Goal: Task Accomplishment & Management: Manage account settings

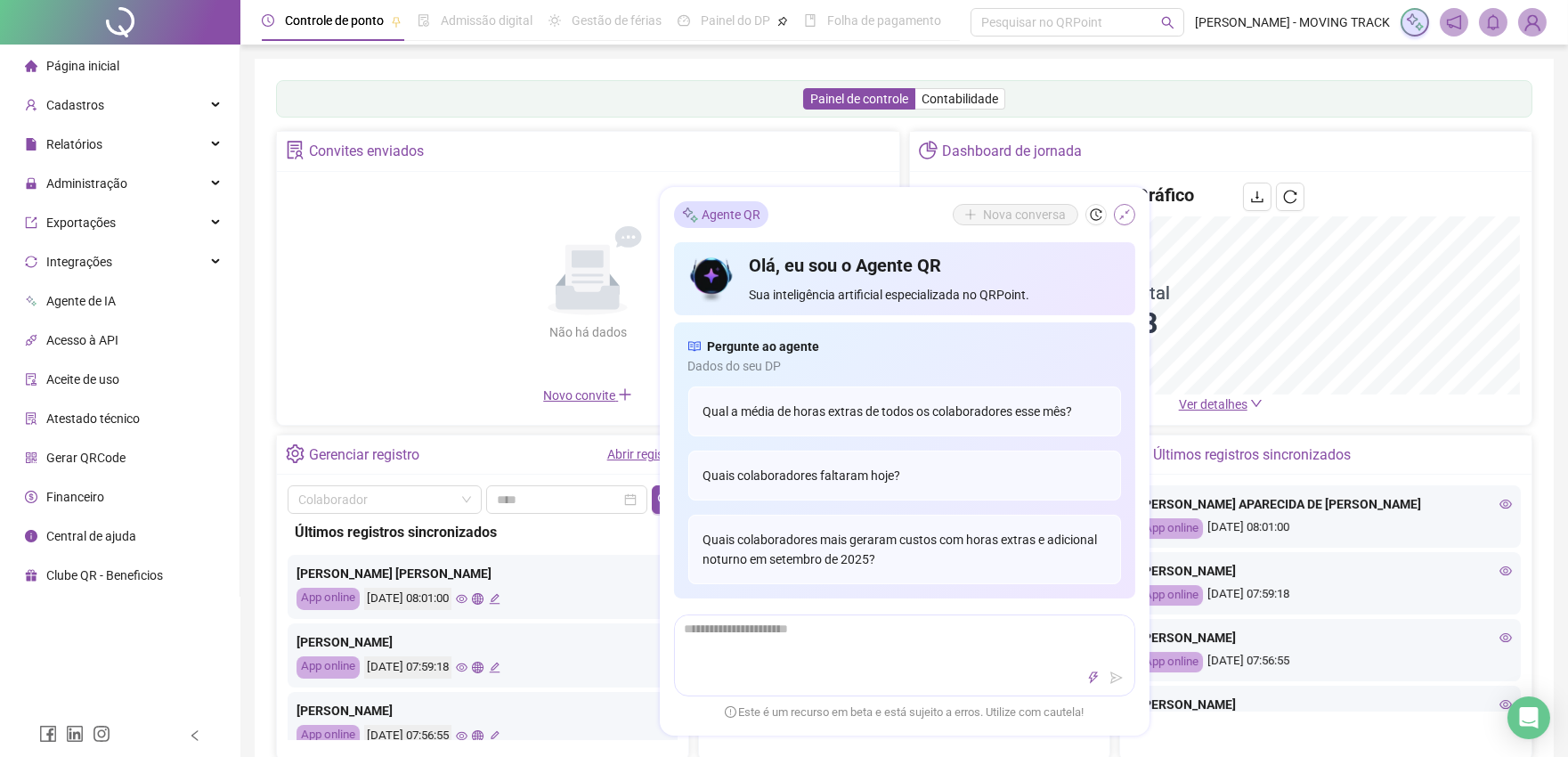
click at [1126, 214] on icon "shrink" at bounding box center [1125, 214] width 13 height 13
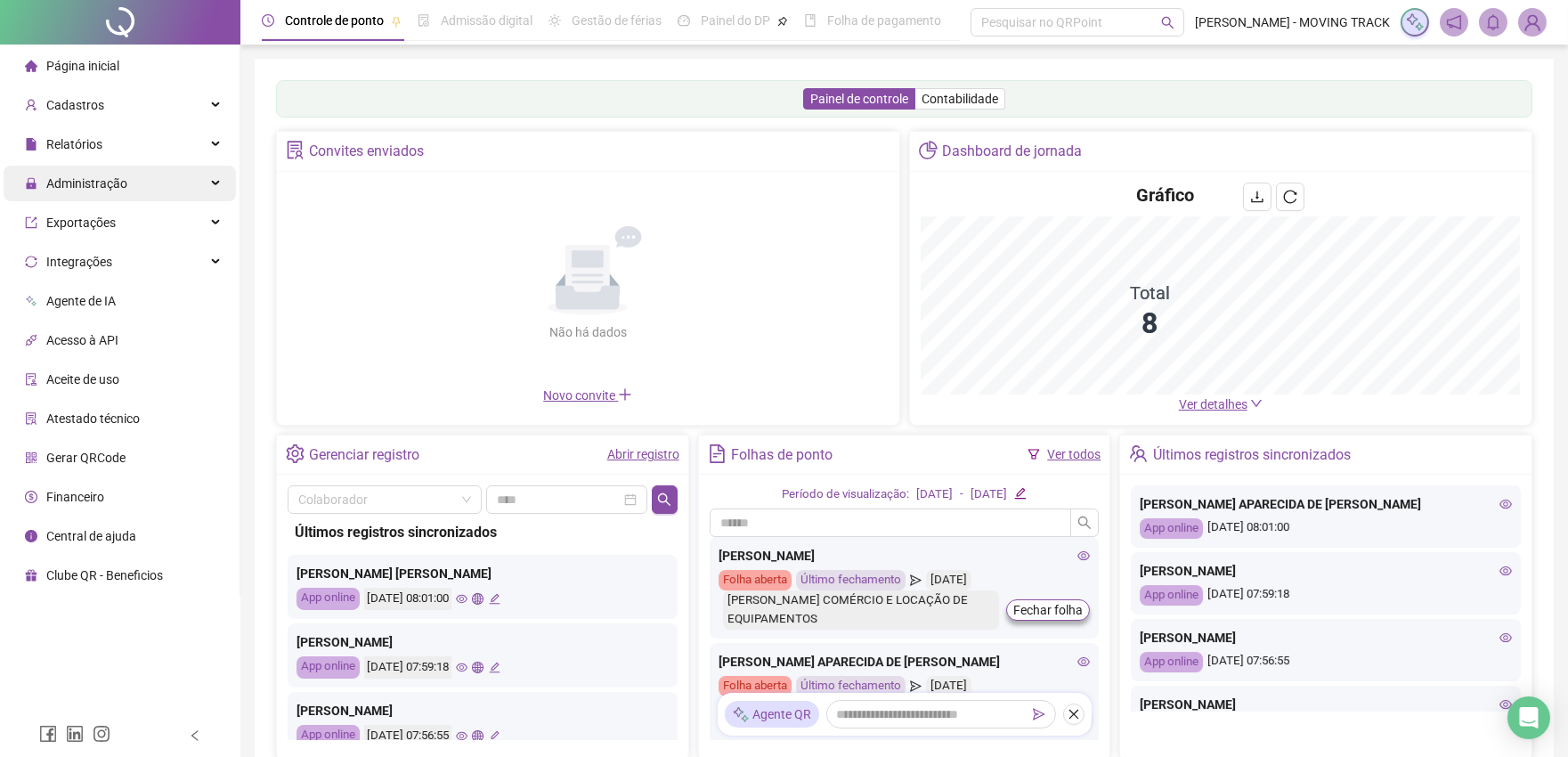
click at [65, 181] on span "Administração" at bounding box center [87, 184] width 81 height 14
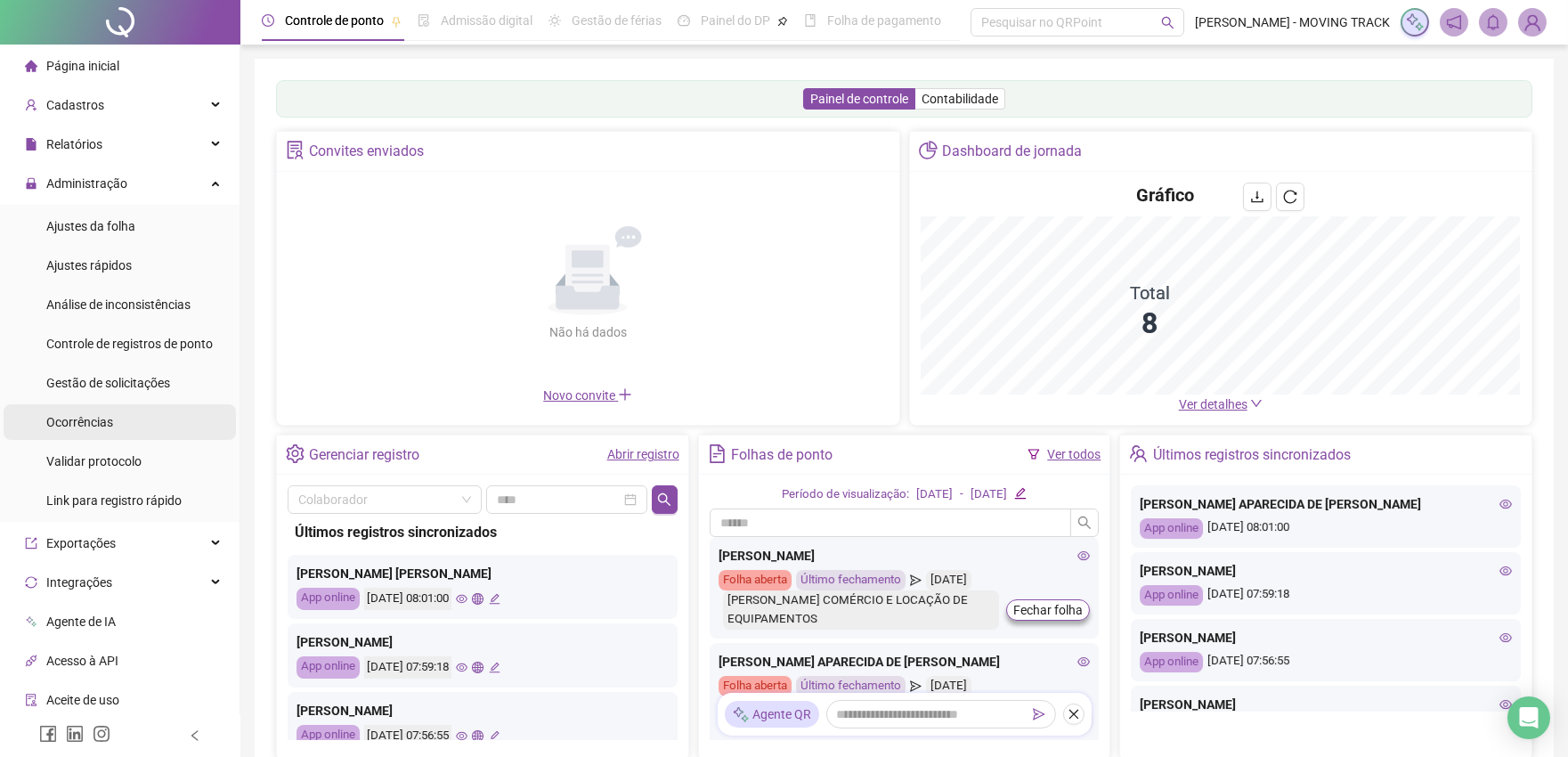
click at [81, 416] on span "Ocorrências" at bounding box center [80, 422] width 67 height 14
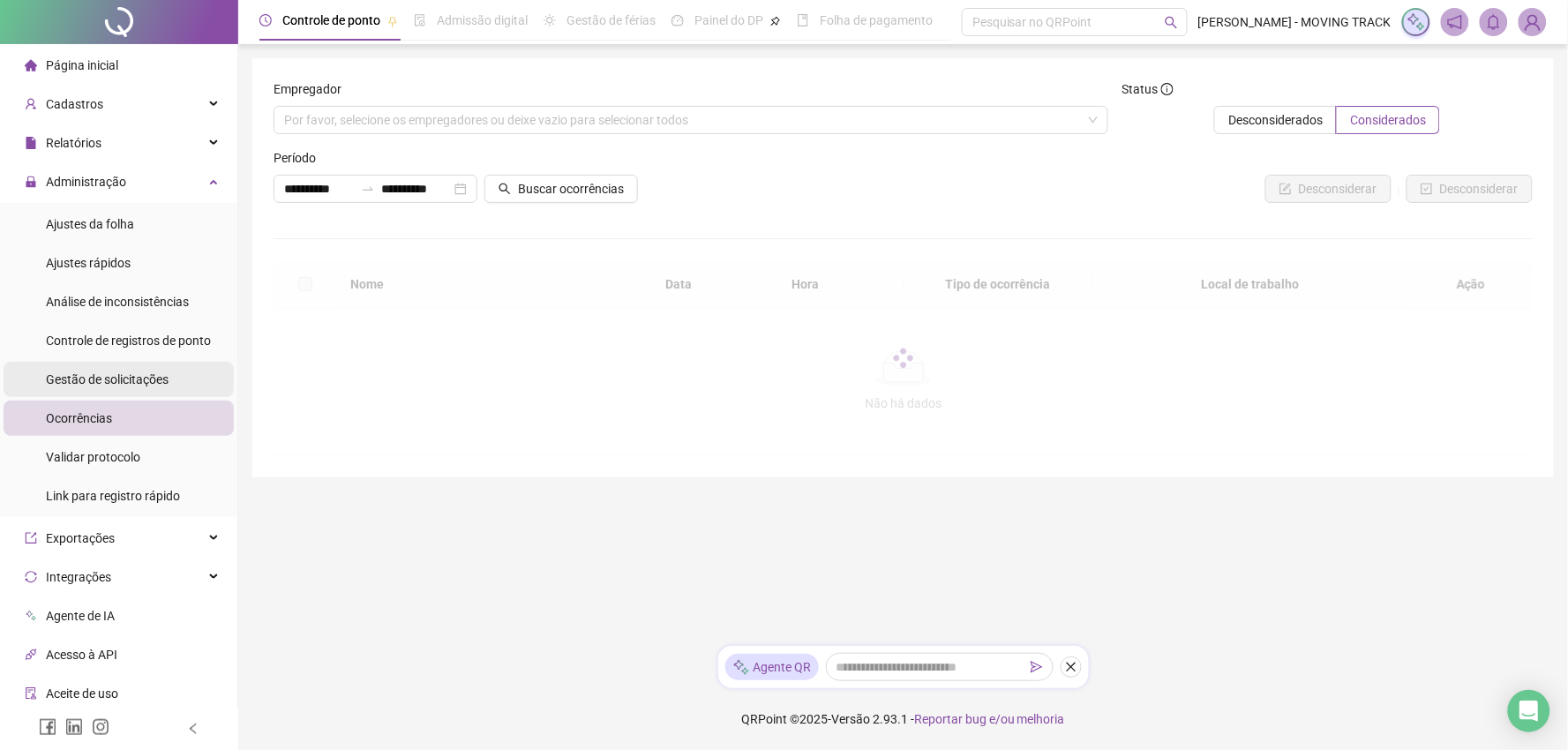
click at [85, 375] on span "Gestão de solicitações" at bounding box center [107, 379] width 122 height 14
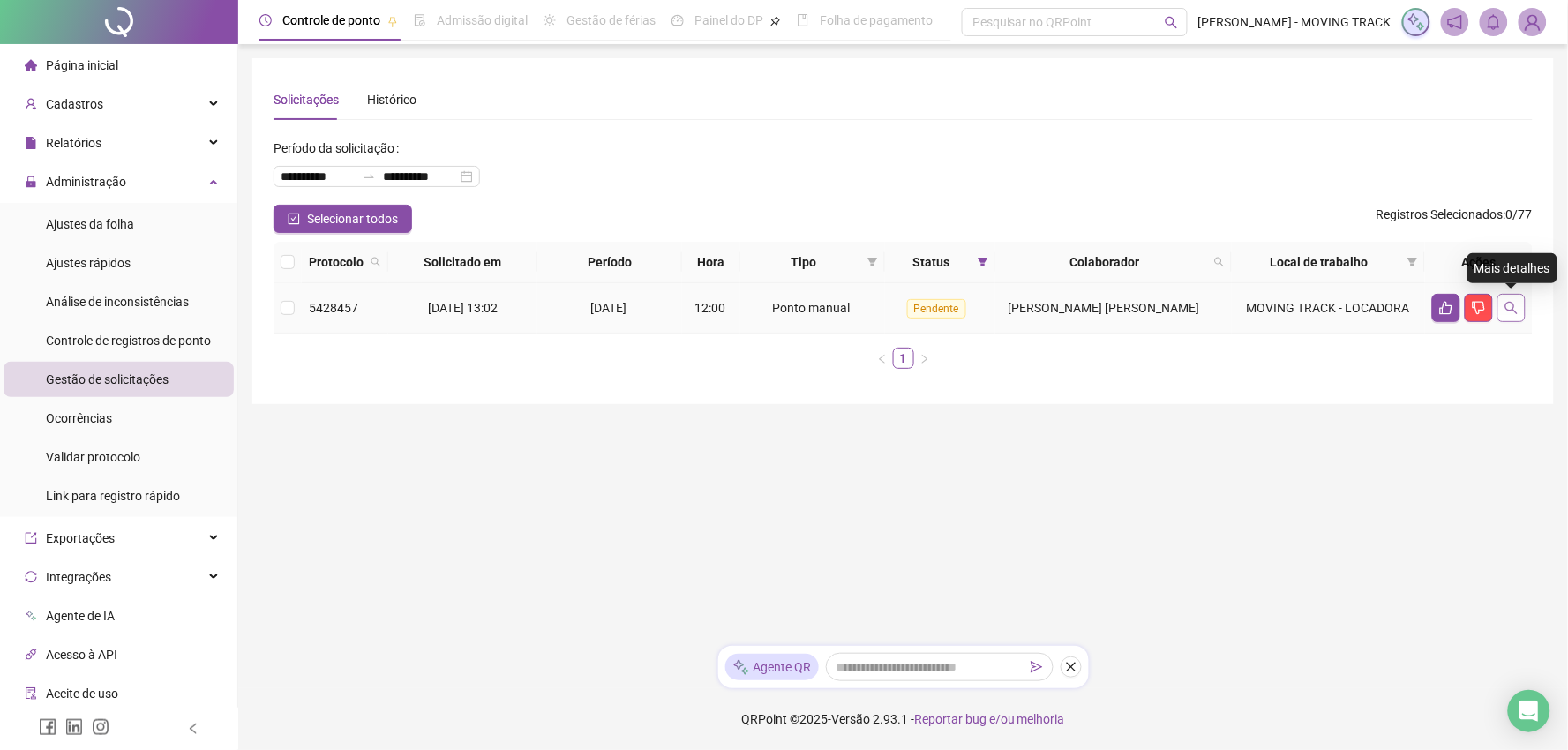
click at [1514, 306] on icon "search" at bounding box center [1511, 308] width 13 height 13
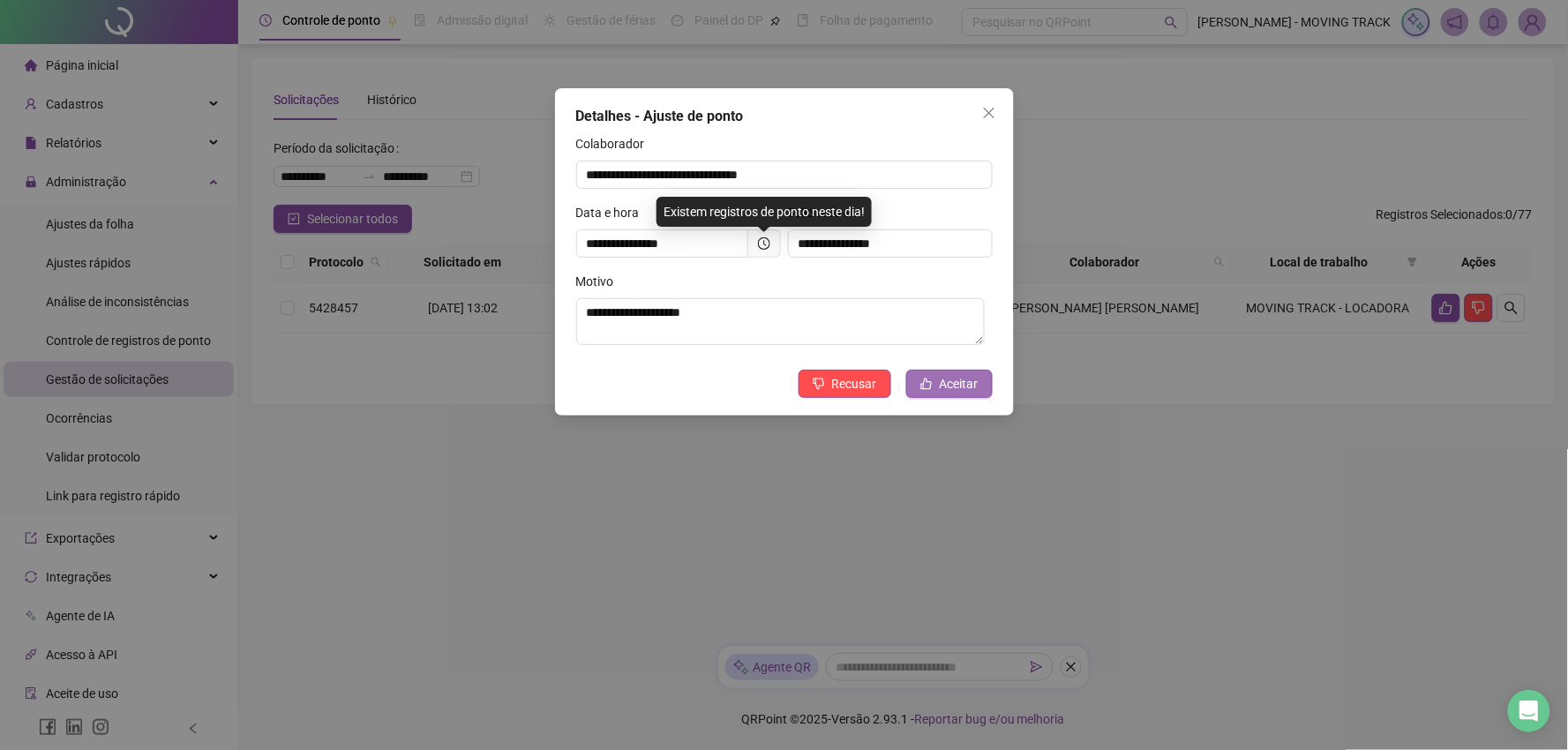
click at [944, 381] on span "Aceitar" at bounding box center [959, 384] width 39 height 20
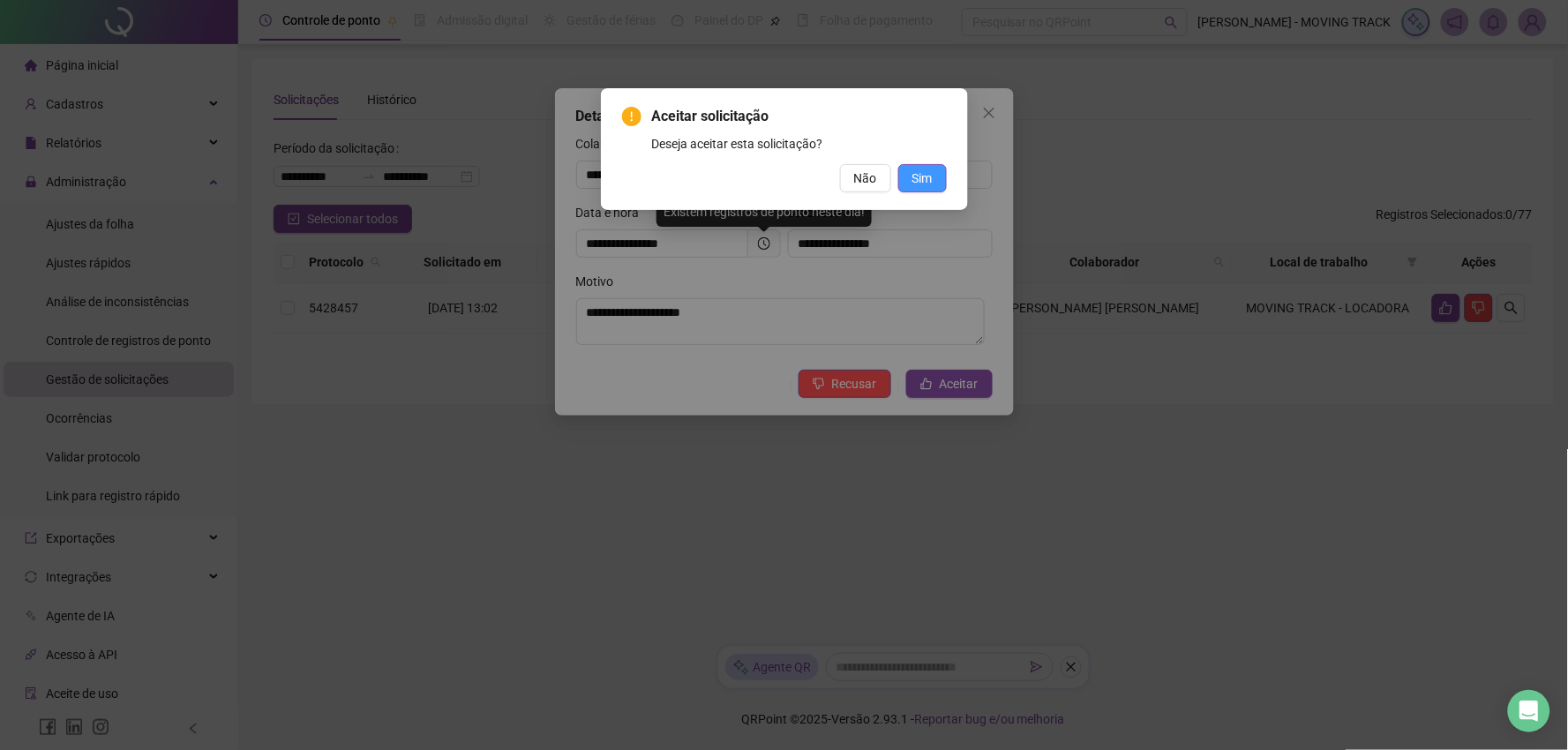
click at [922, 186] on span "Sim" at bounding box center [922, 178] width 21 height 20
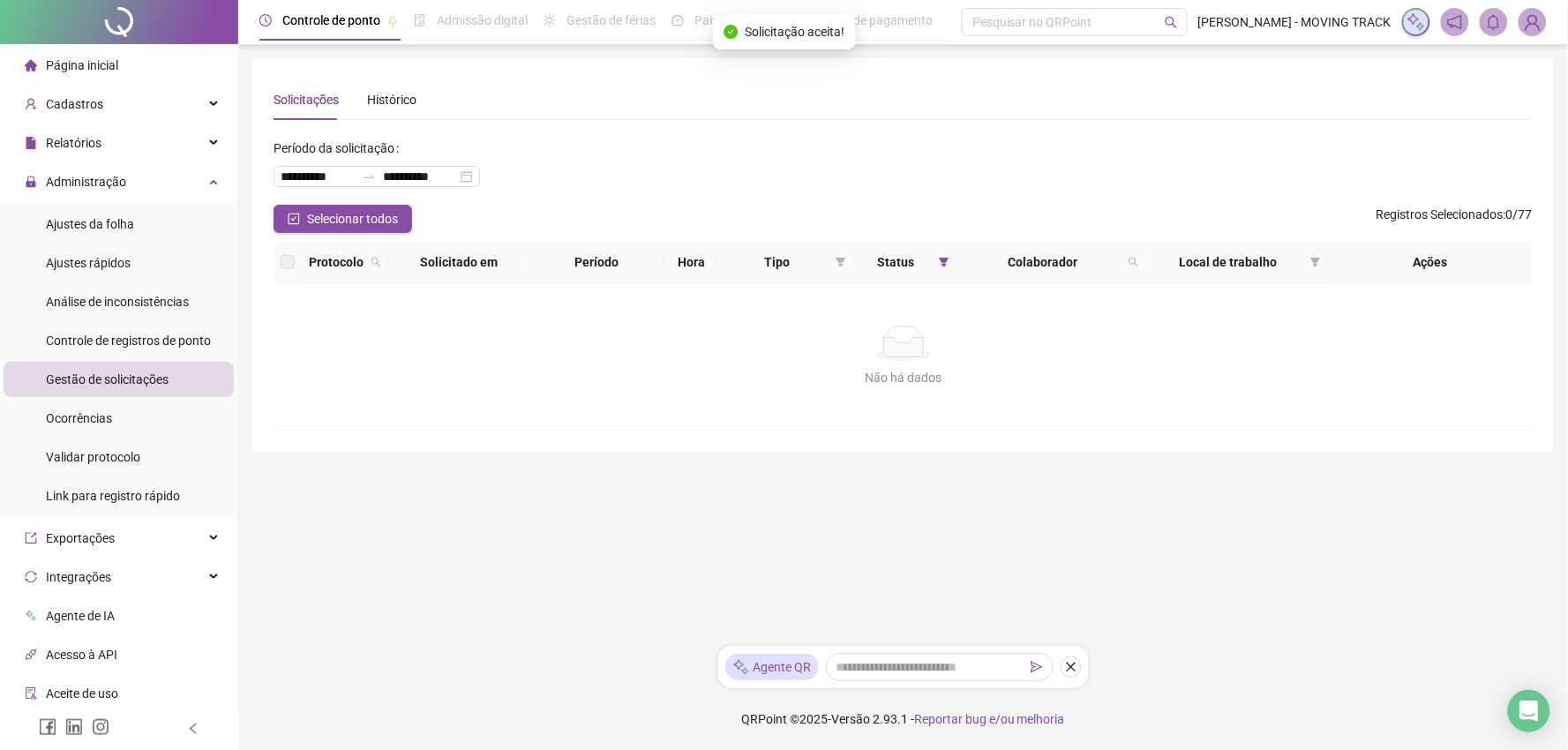
click at [68, 28] on div at bounding box center [119, 22] width 239 height 44
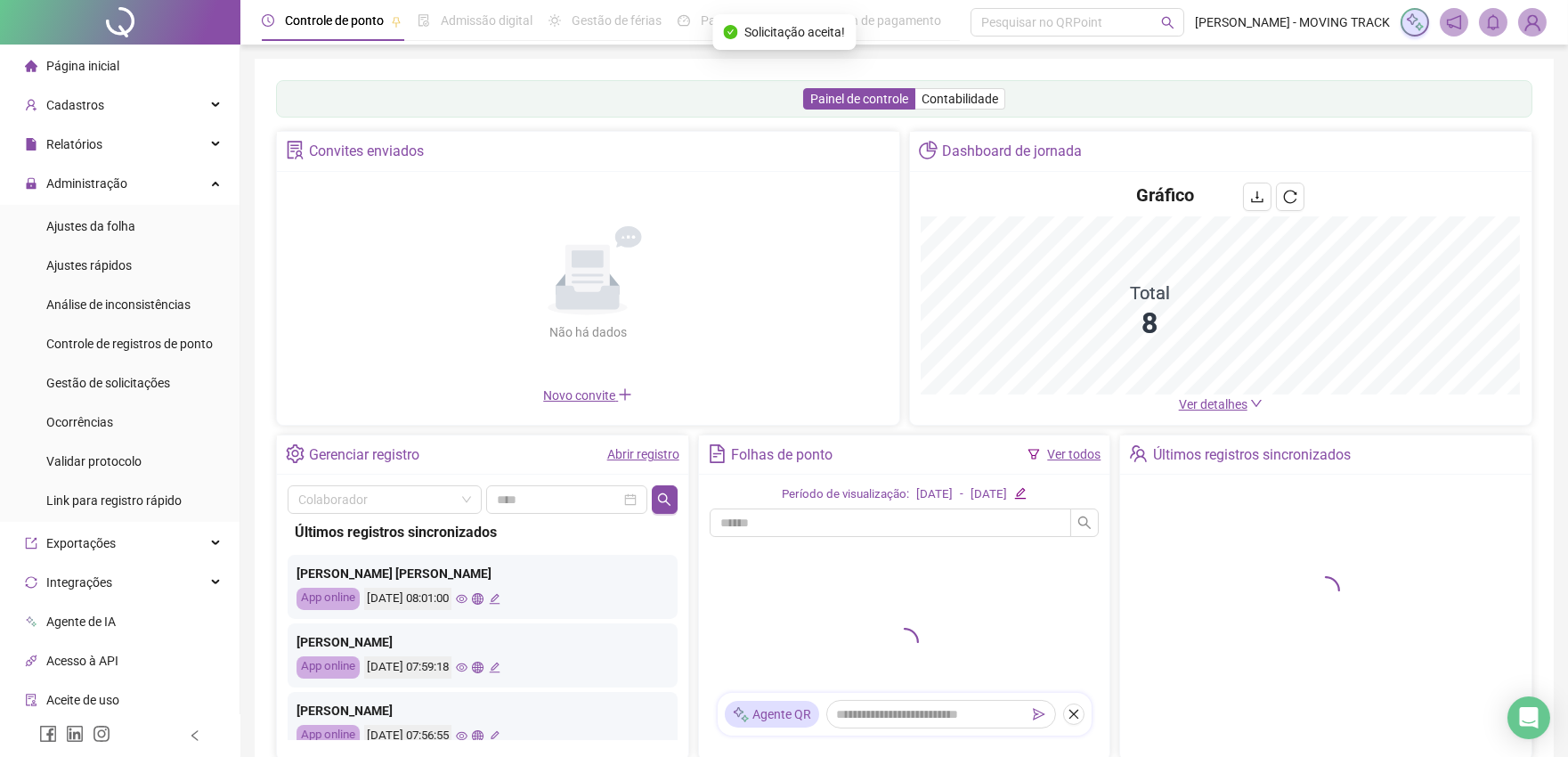
click at [654, 454] on link "Abrir registro" at bounding box center [643, 454] width 72 height 14
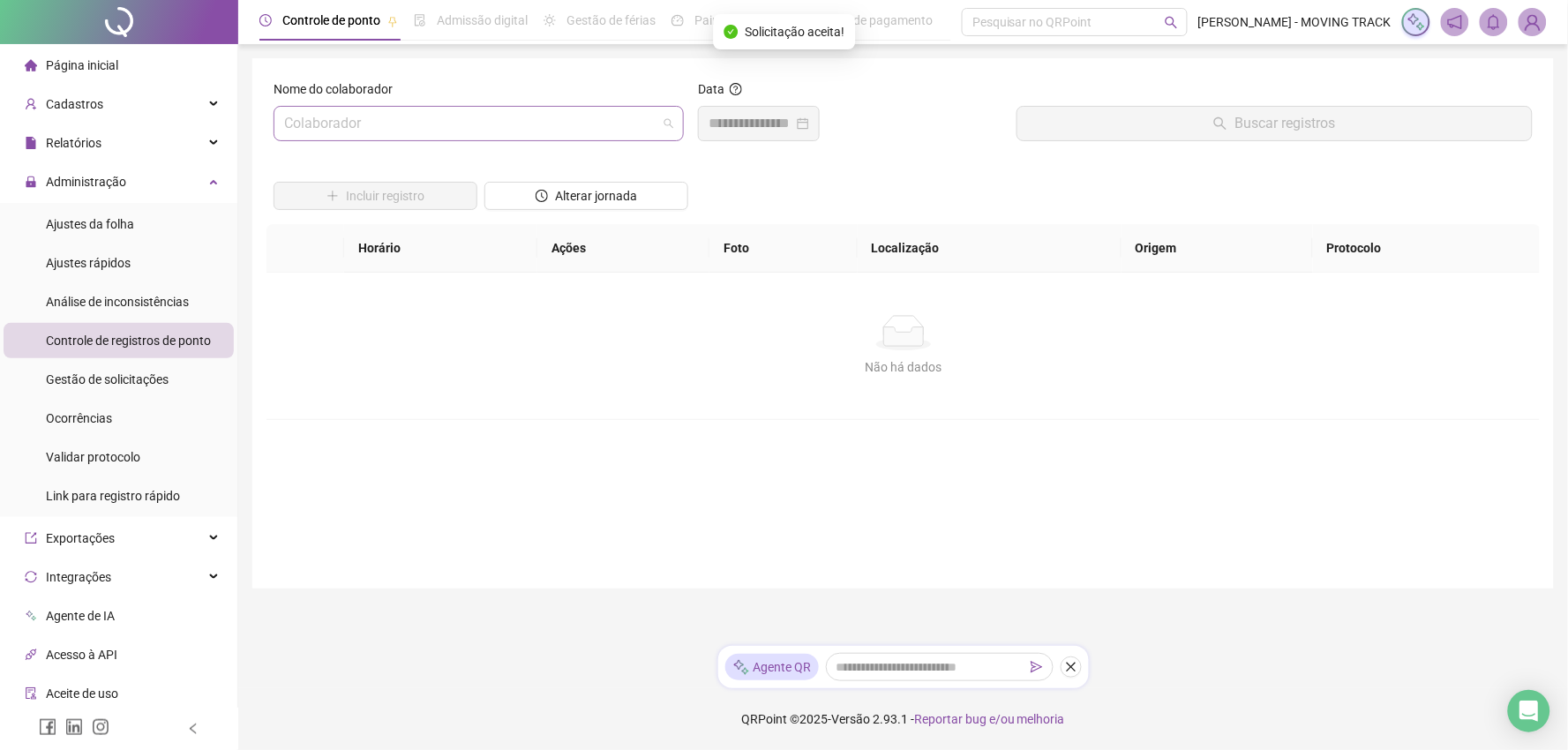
click at [298, 106] on div "Colaborador" at bounding box center [479, 123] width 411 height 35
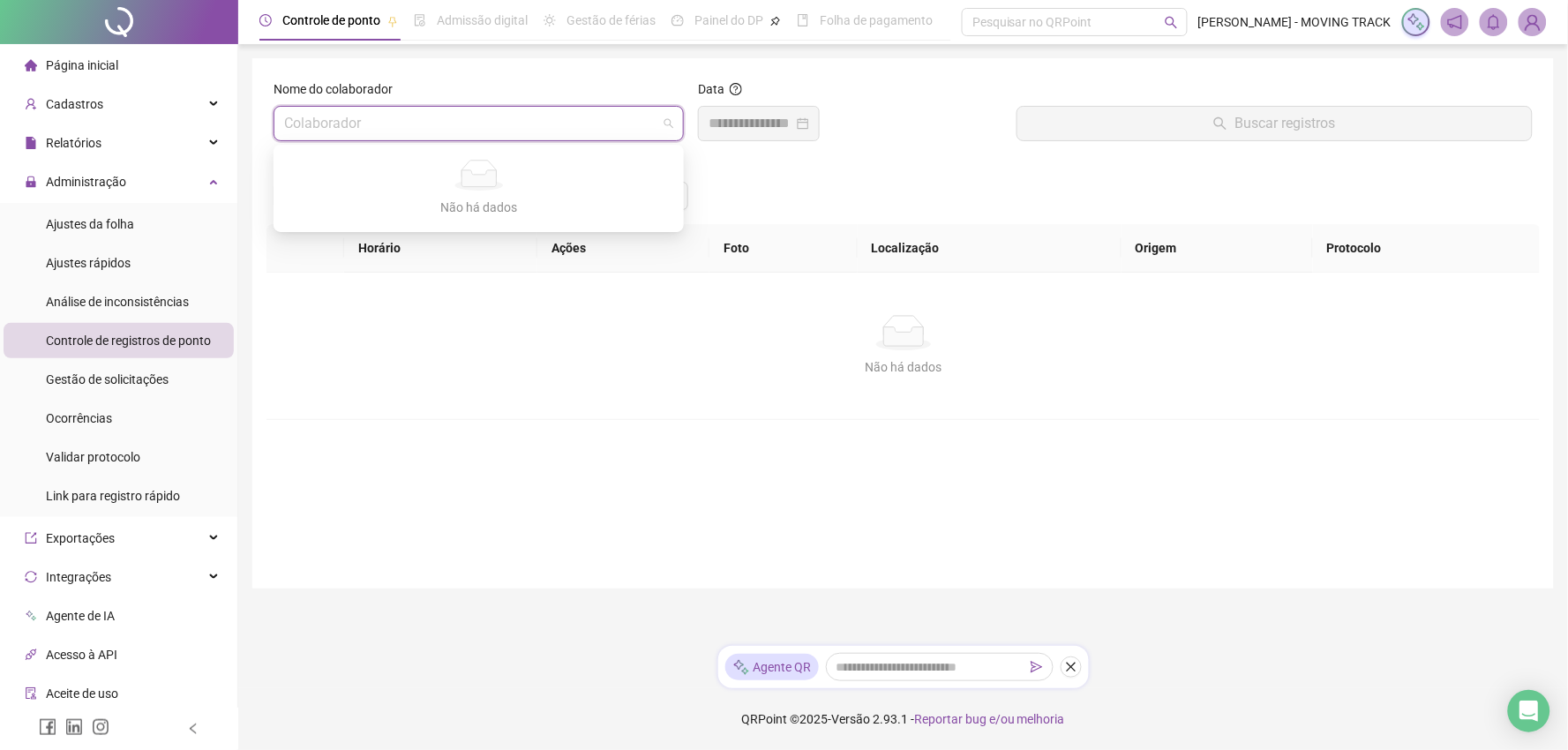
click at [297, 126] on input "search" at bounding box center [471, 123] width 373 height 33
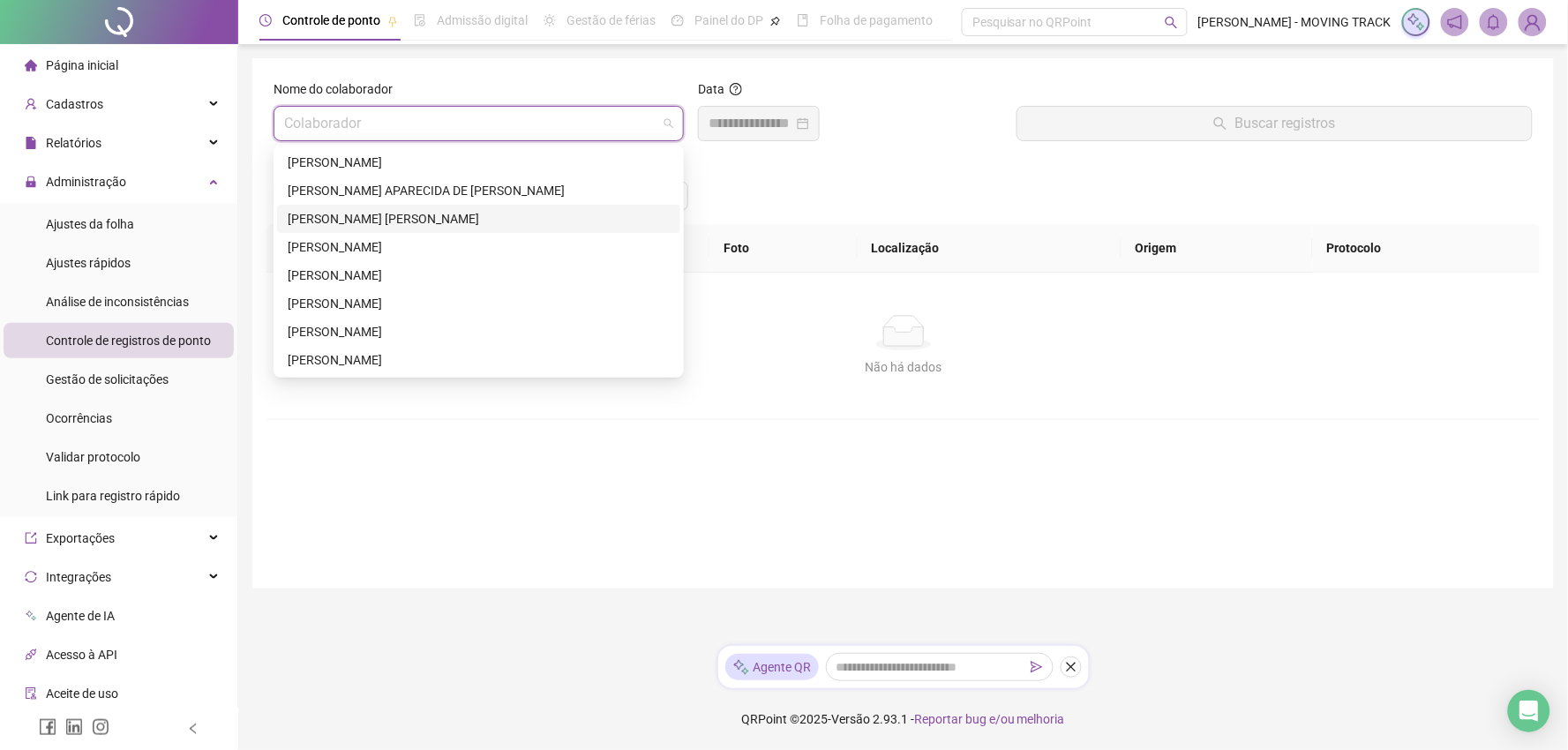
click at [347, 214] on div "[PERSON_NAME] [PERSON_NAME]" at bounding box center [478, 219] width 382 height 20
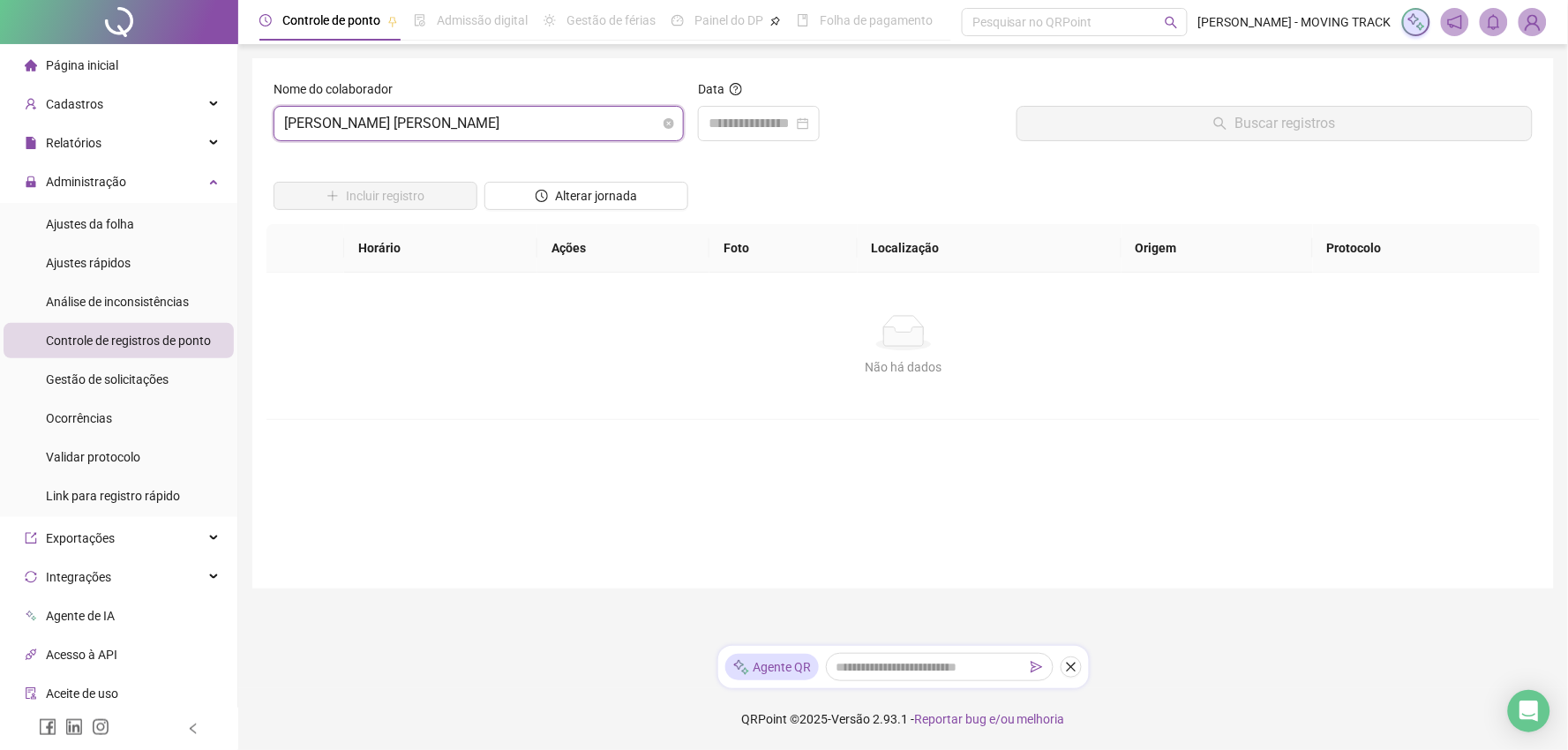
click at [479, 111] on span "[PERSON_NAME] [PERSON_NAME]" at bounding box center [479, 123] width 389 height 33
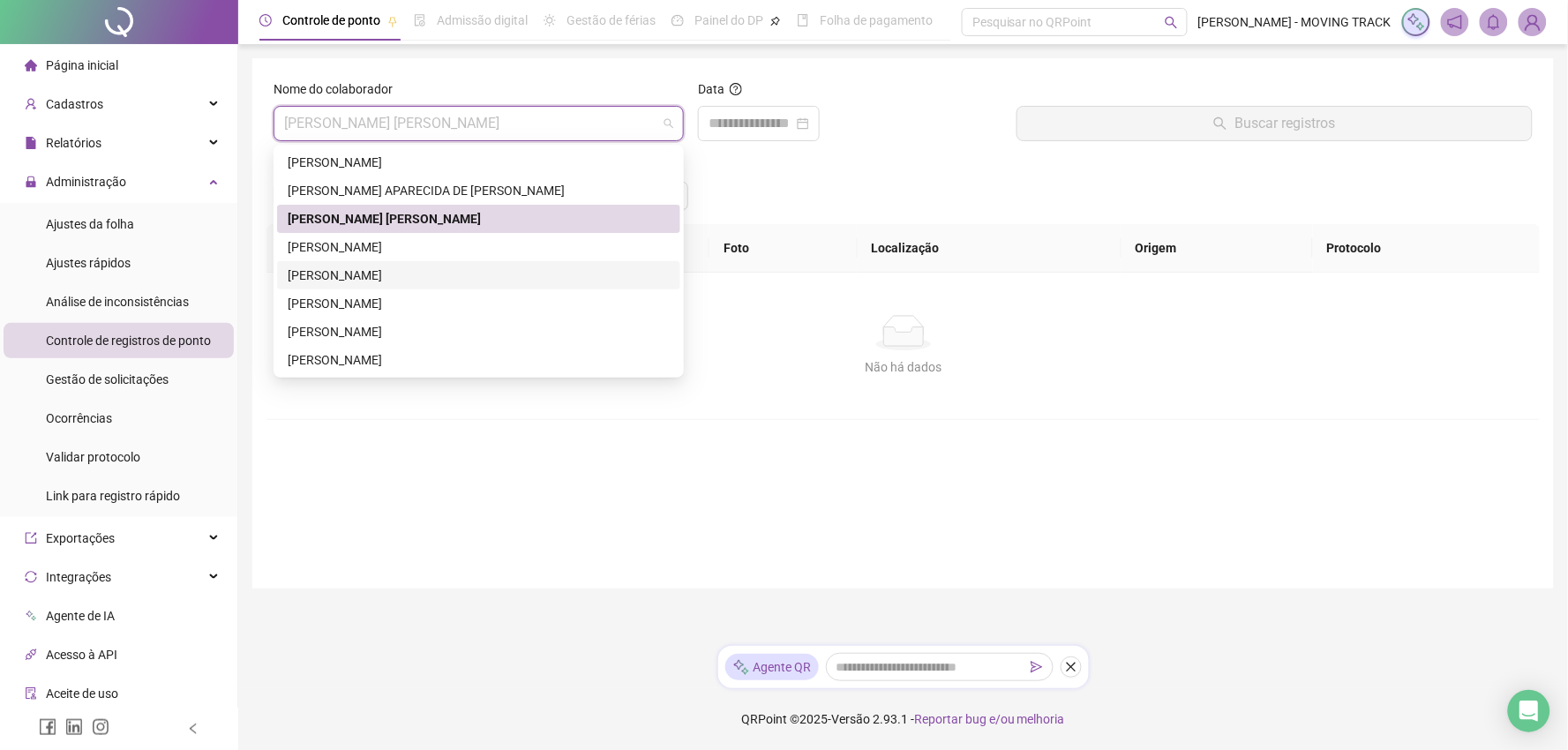
click at [321, 286] on div "[PERSON_NAME]" at bounding box center [478, 275] width 403 height 28
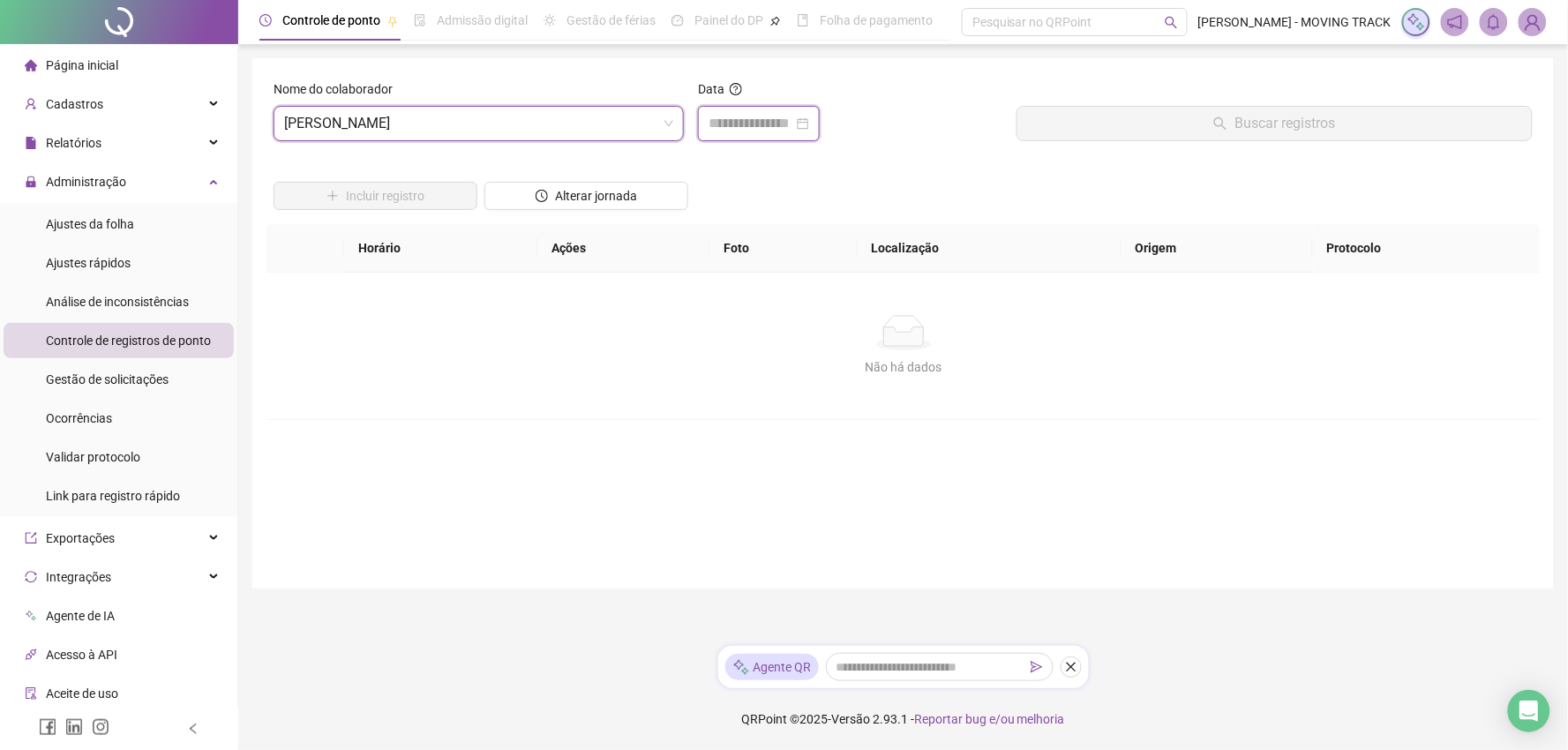
click at [781, 123] on input at bounding box center [751, 124] width 85 height 22
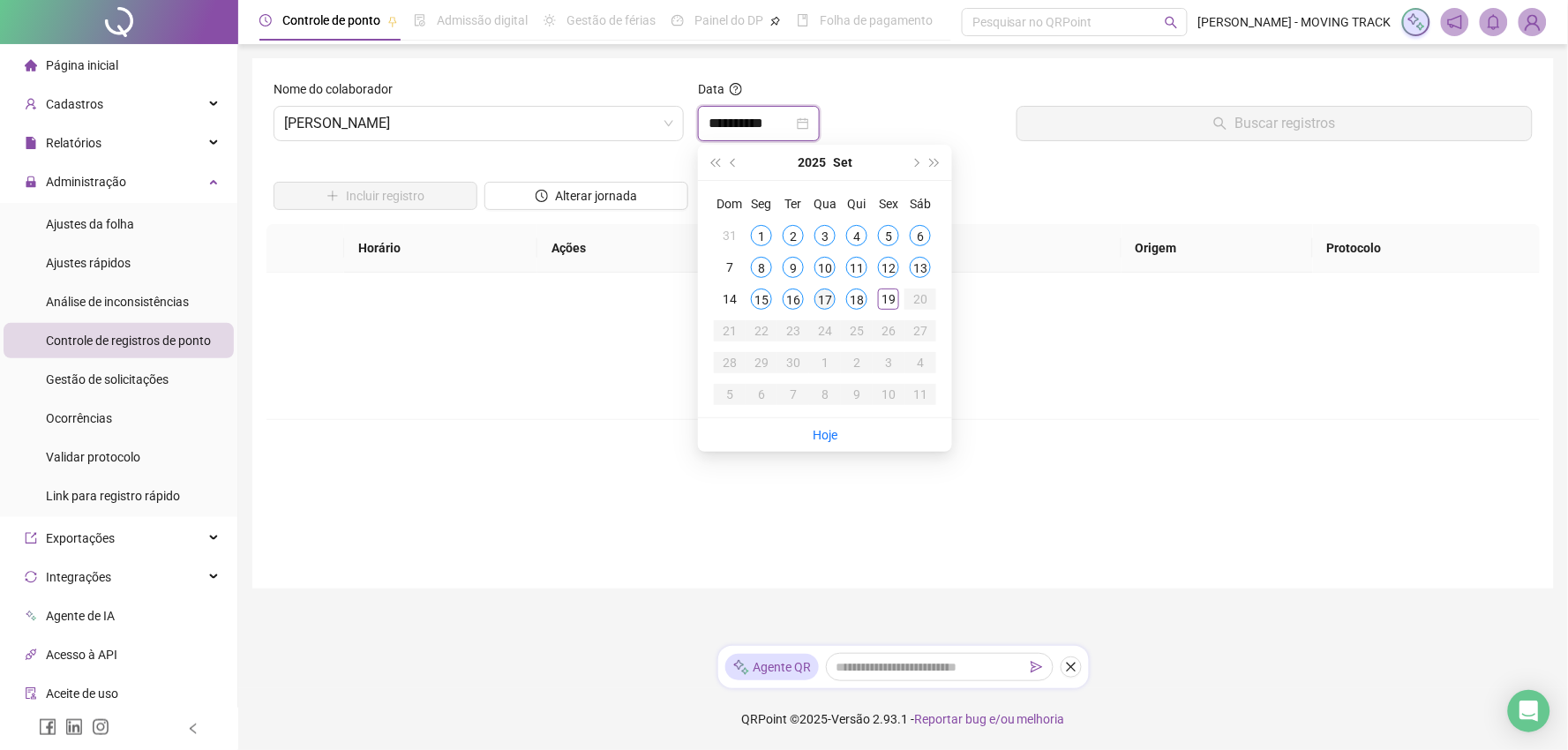
type input "**********"
click at [765, 303] on div "15" at bounding box center [762, 299] width 22 height 22
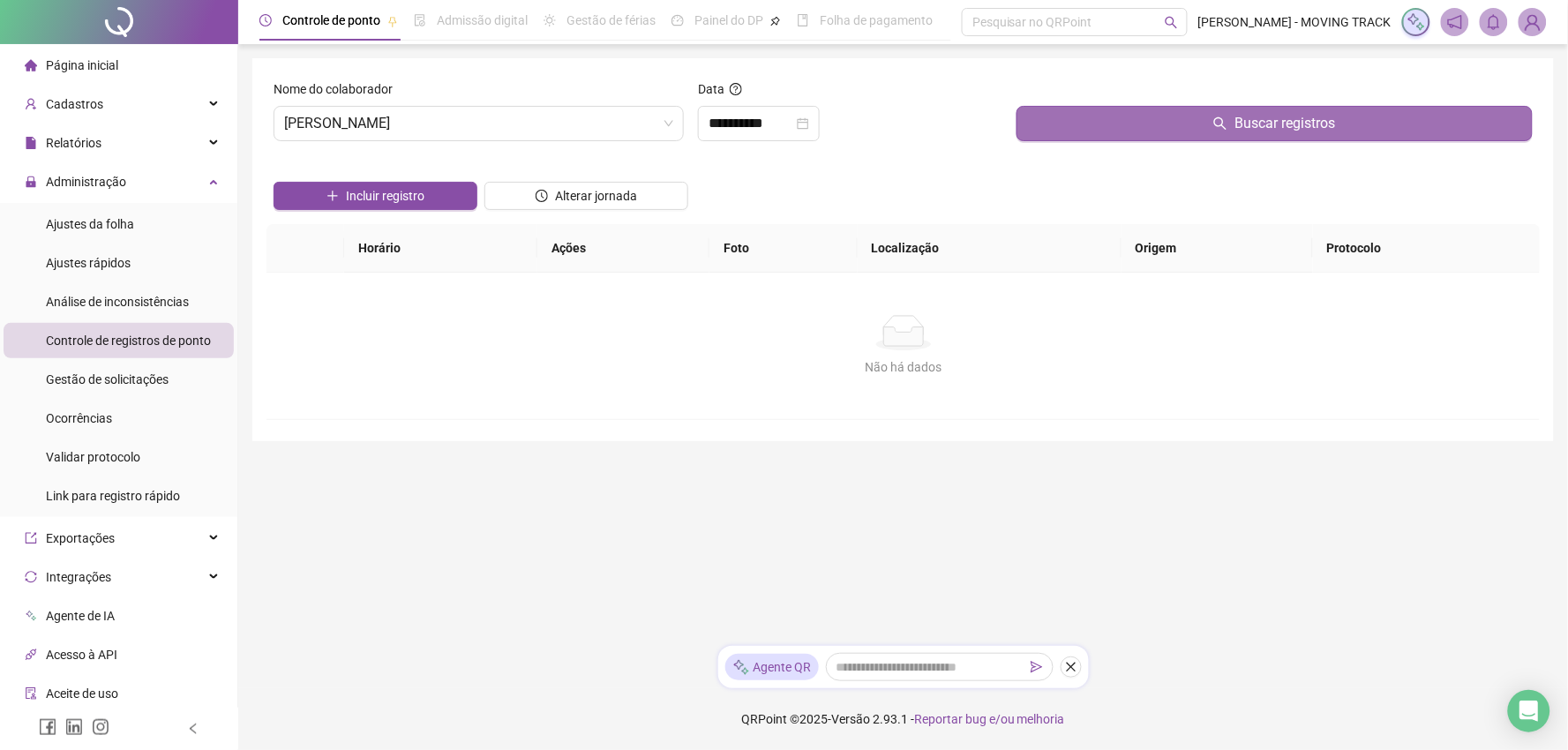
click at [1081, 132] on button "Buscar registros" at bounding box center [1275, 123] width 516 height 35
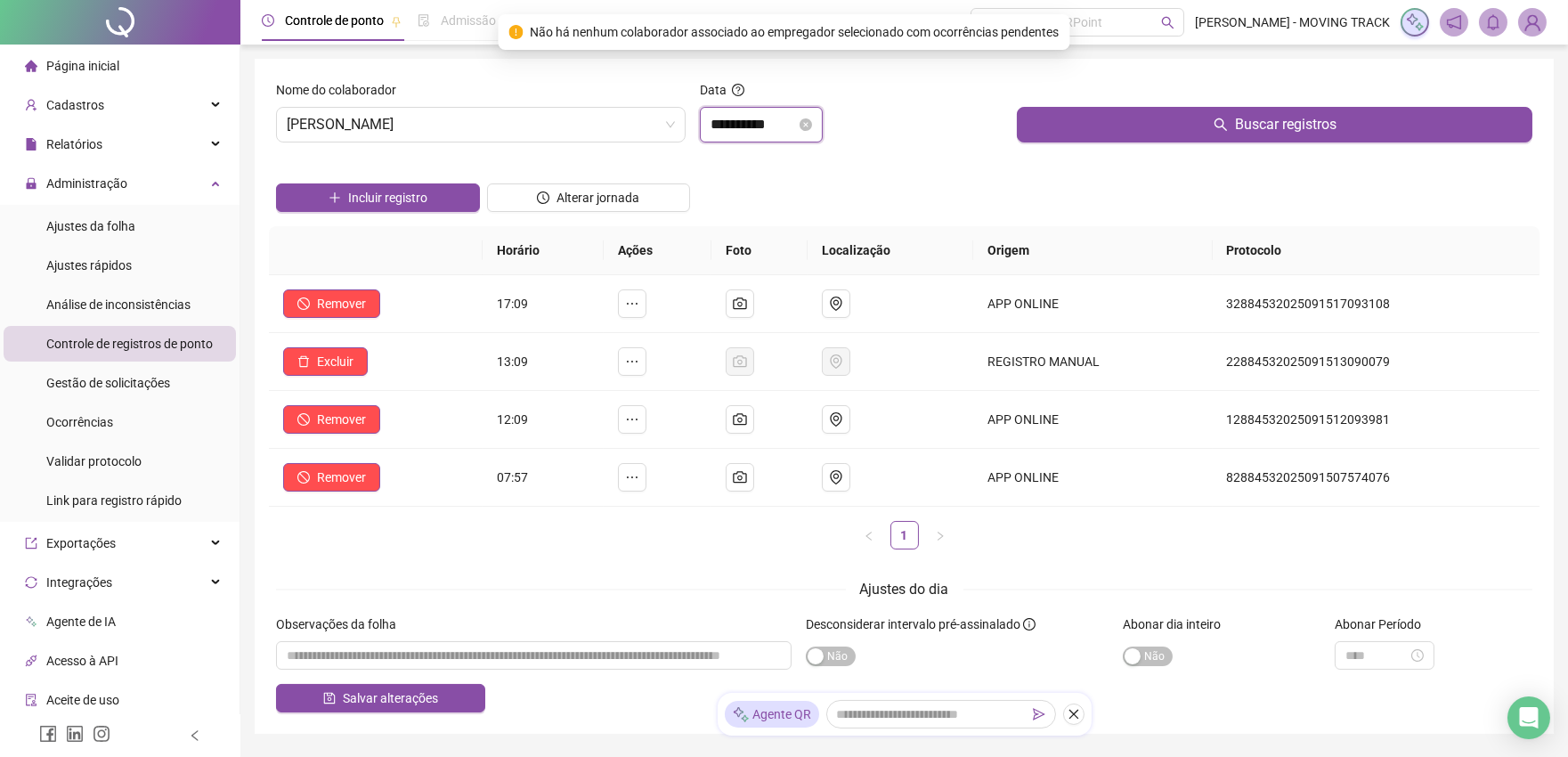
click at [735, 115] on input "**********" at bounding box center [753, 125] width 86 height 22
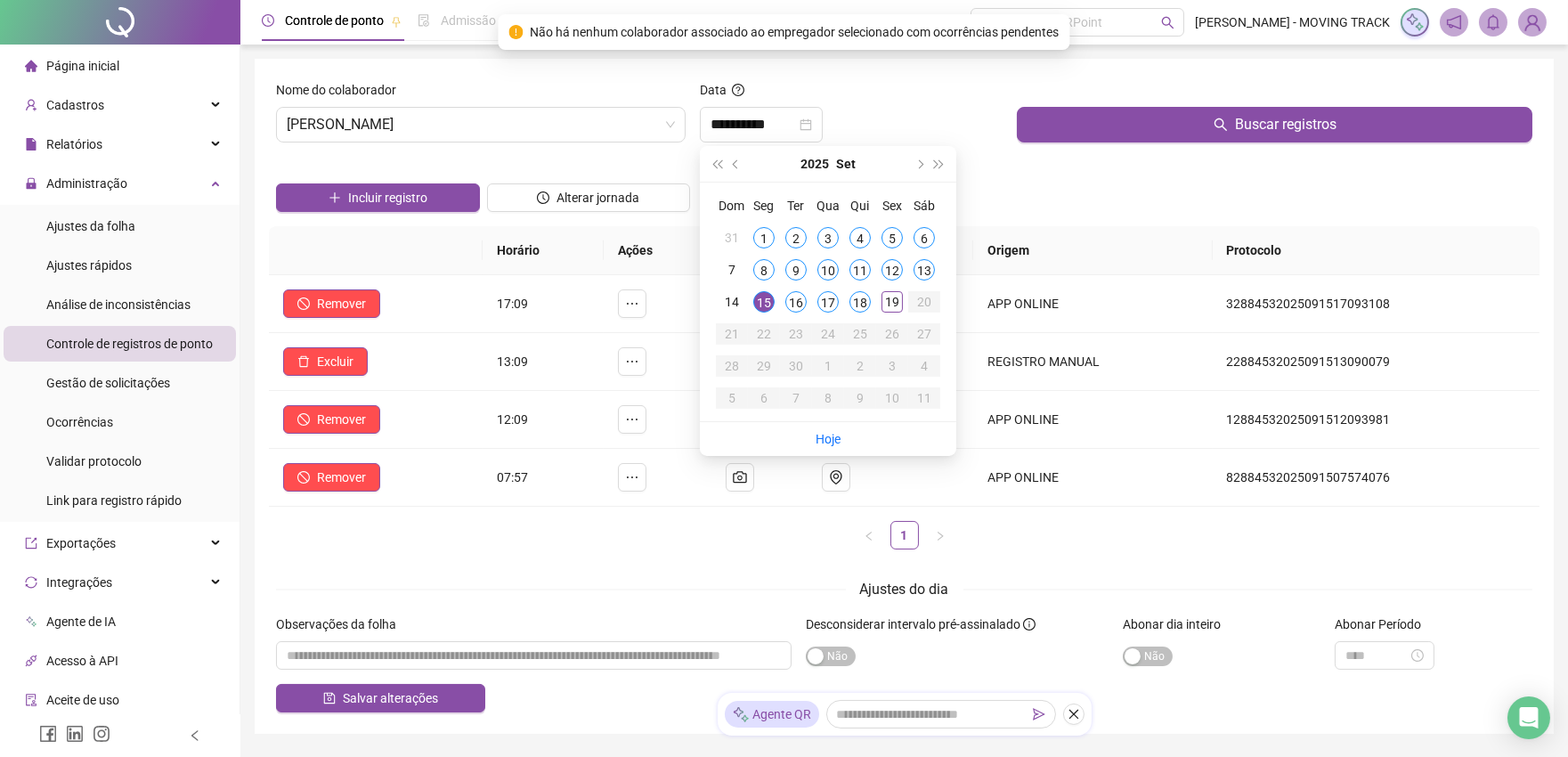
click at [124, 11] on div at bounding box center [120, 22] width 241 height 44
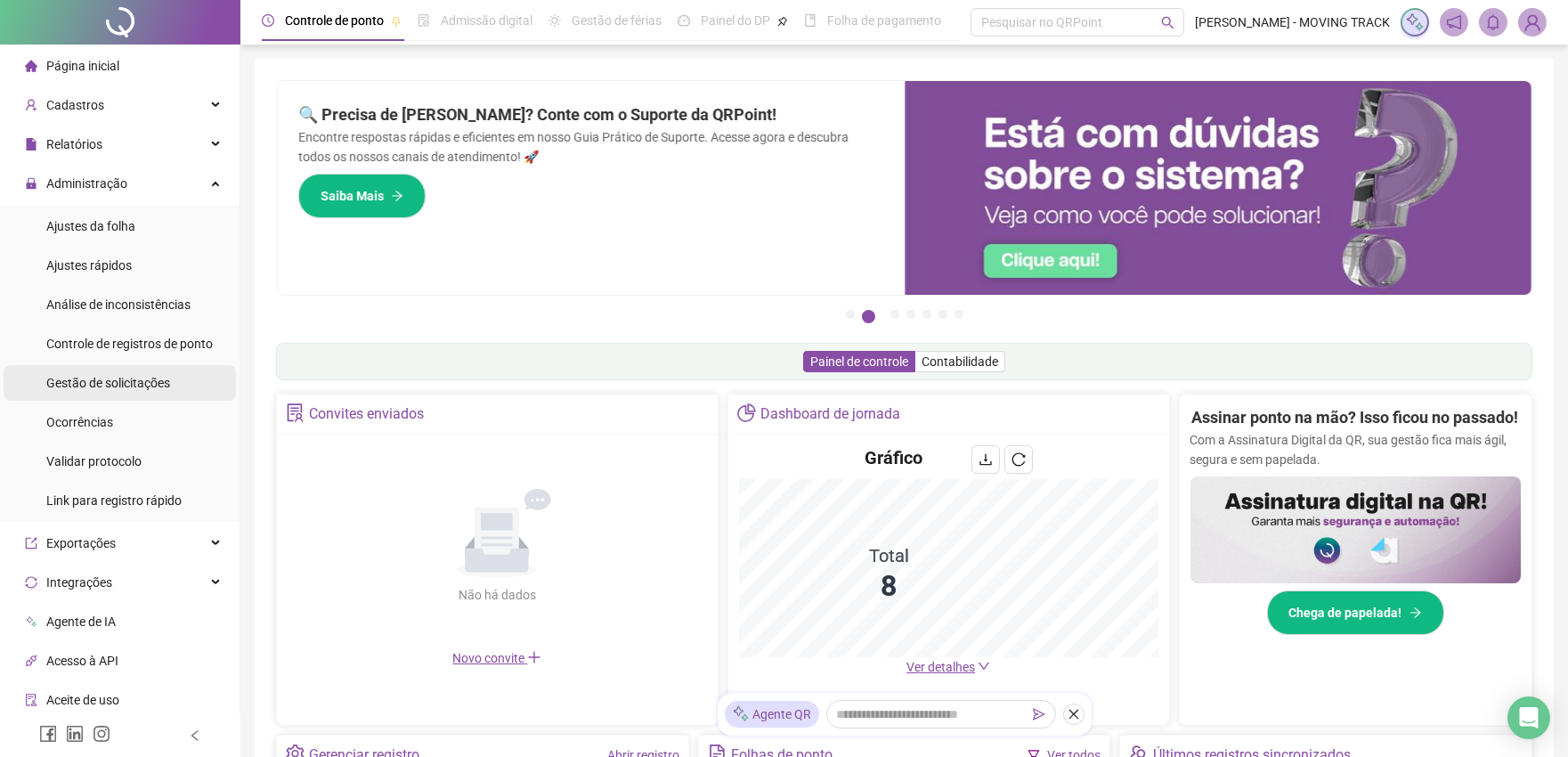
click at [57, 380] on span "Gestão de solicitações" at bounding box center [108, 383] width 123 height 14
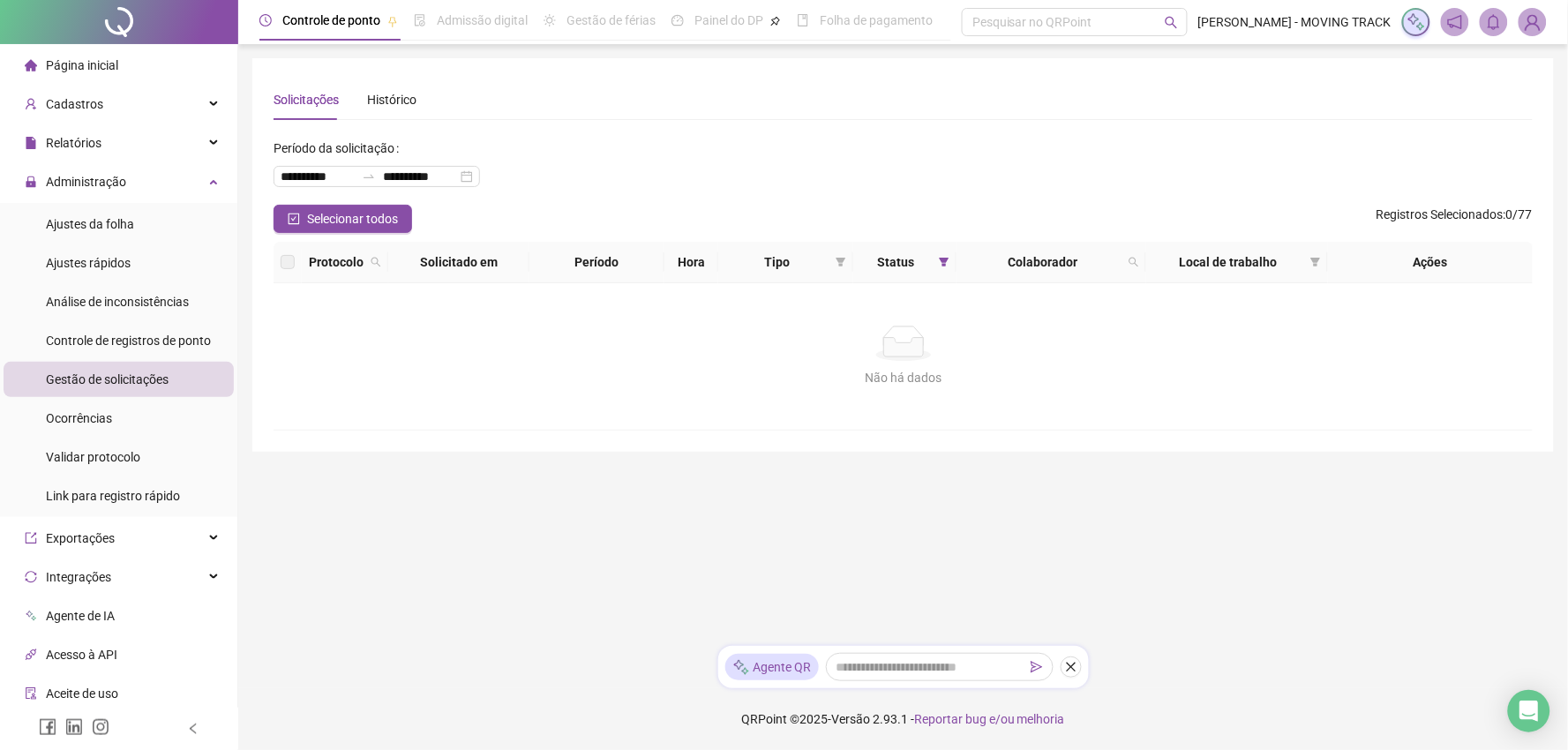
click at [89, 16] on div at bounding box center [119, 22] width 239 height 44
